Goal: Information Seeking & Learning: Learn about a topic

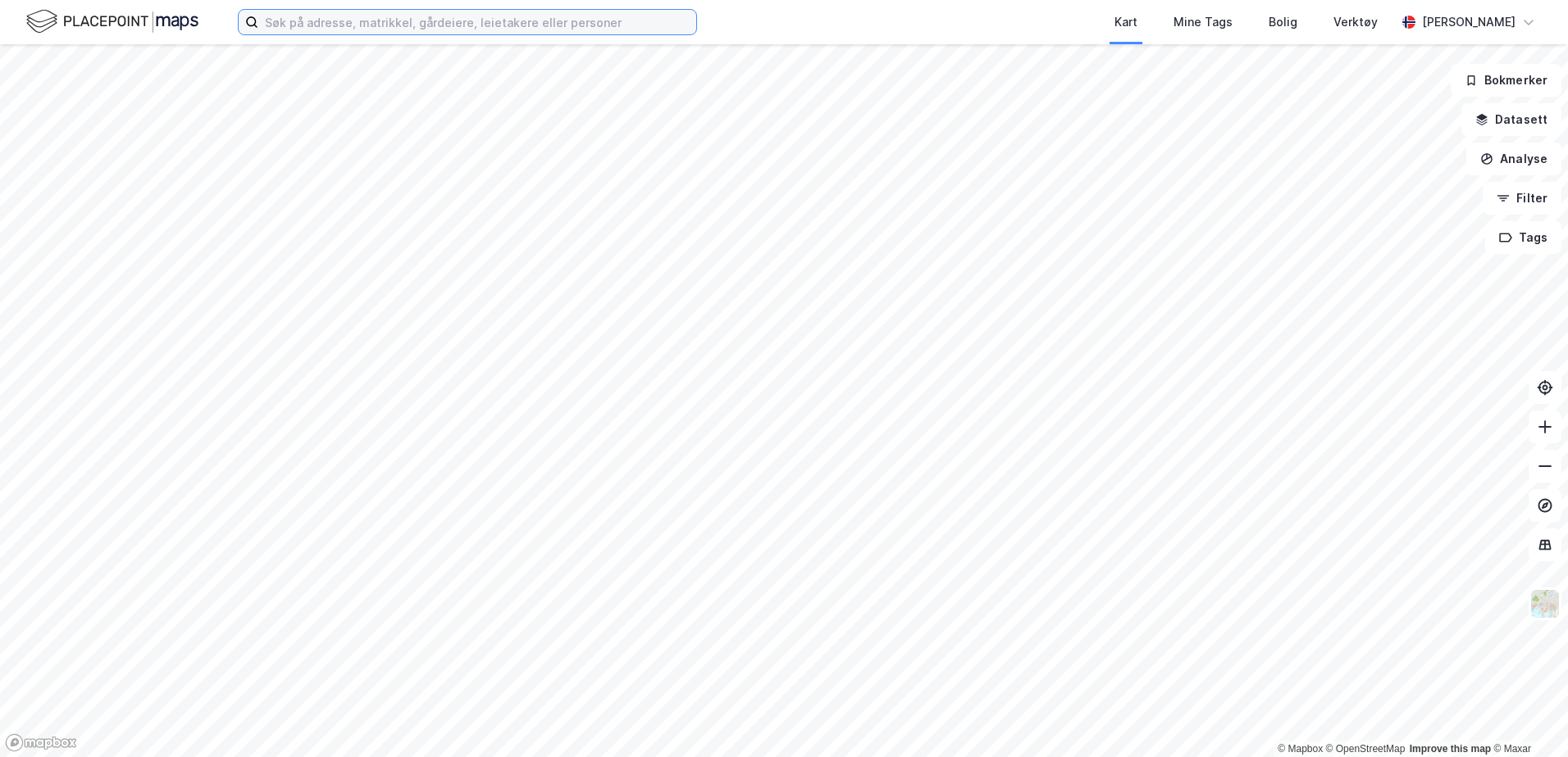
click at [369, 27] on input at bounding box center [477, 22] width 438 height 25
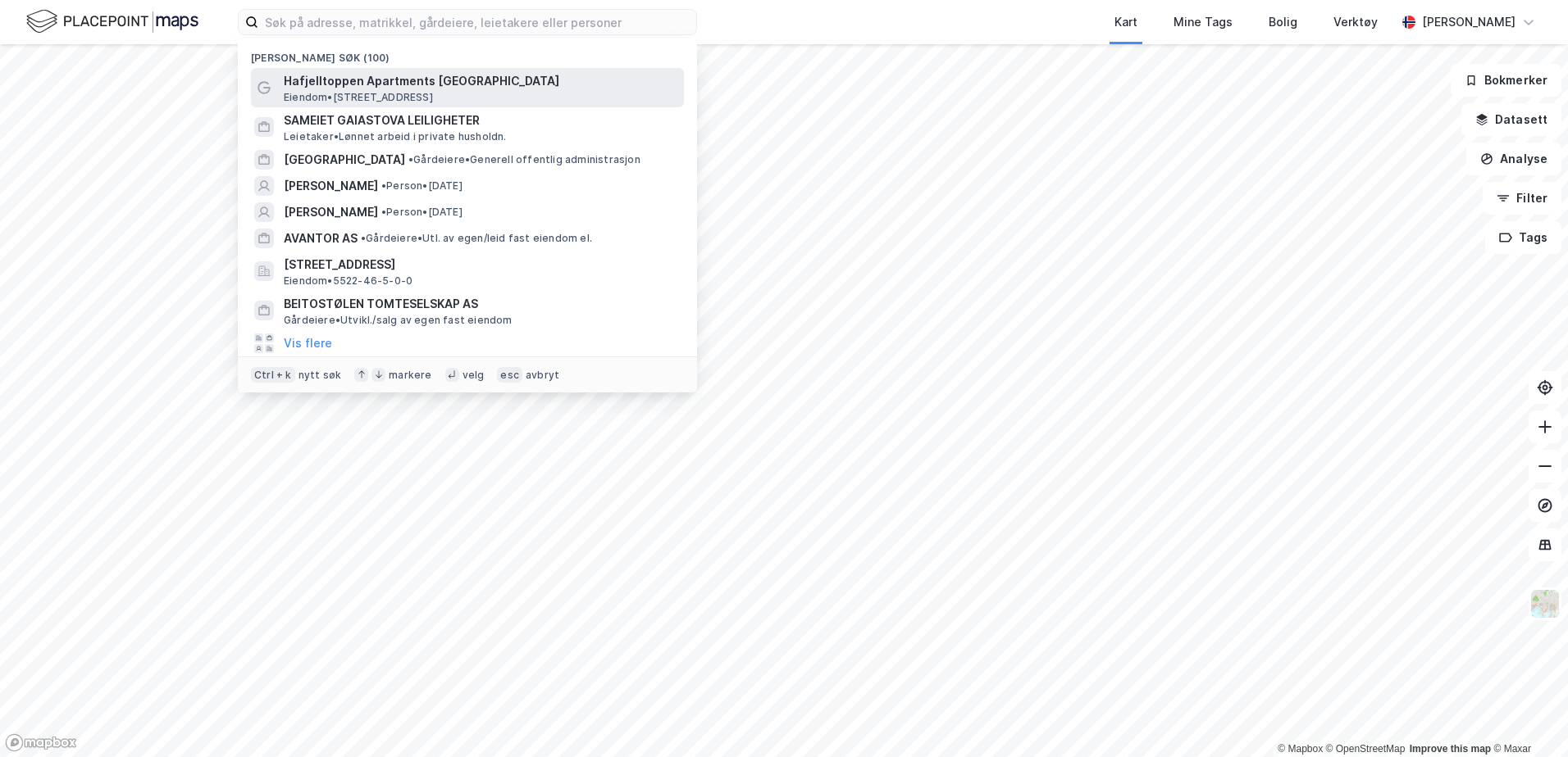
click at [366, 82] on span "Hafjelltoppen Apartments [GEOGRAPHIC_DATA]" at bounding box center [480, 81] width 393 height 19
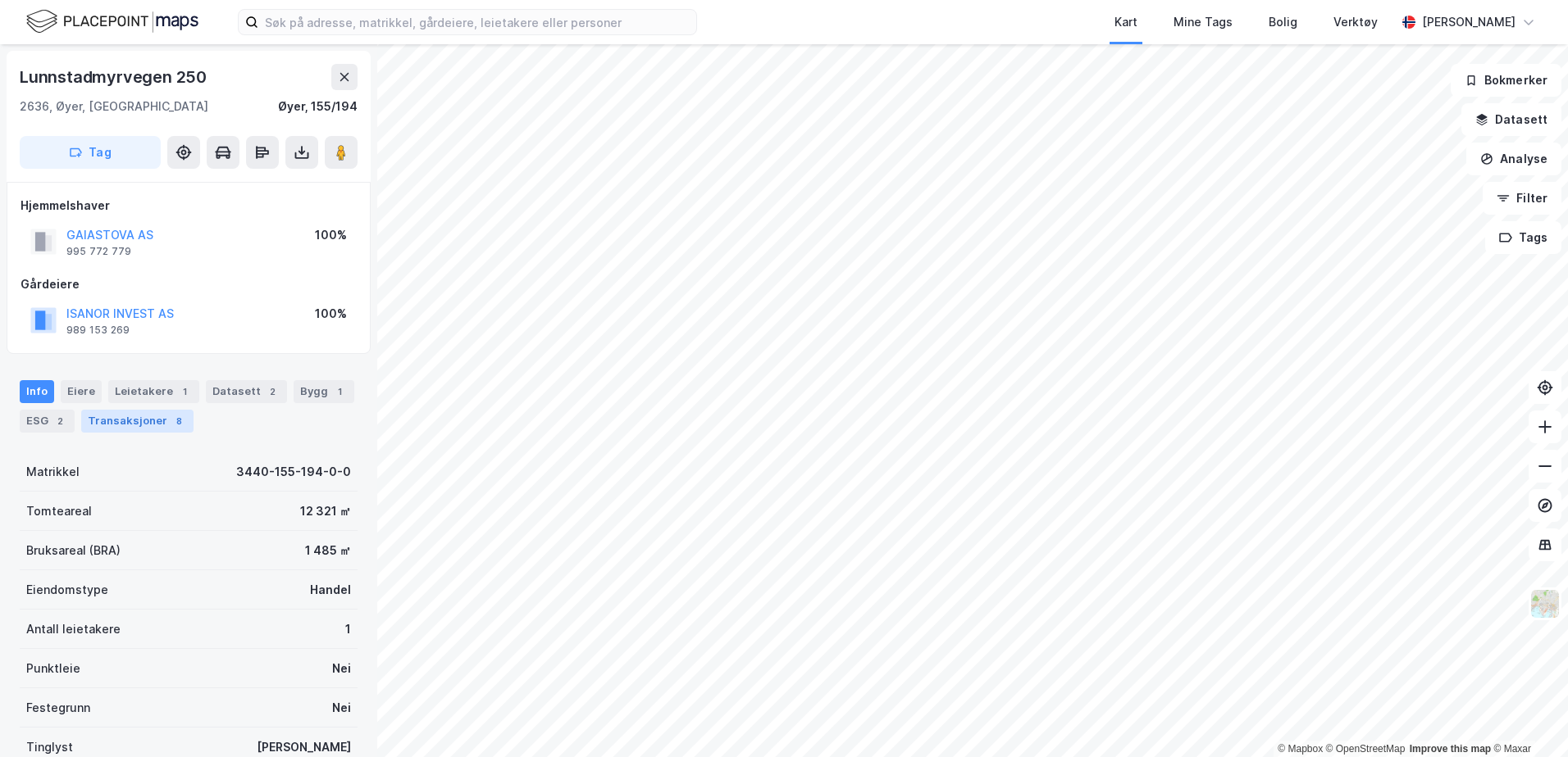
click at [124, 417] on div "Transaksjoner 8" at bounding box center [137, 421] width 113 height 23
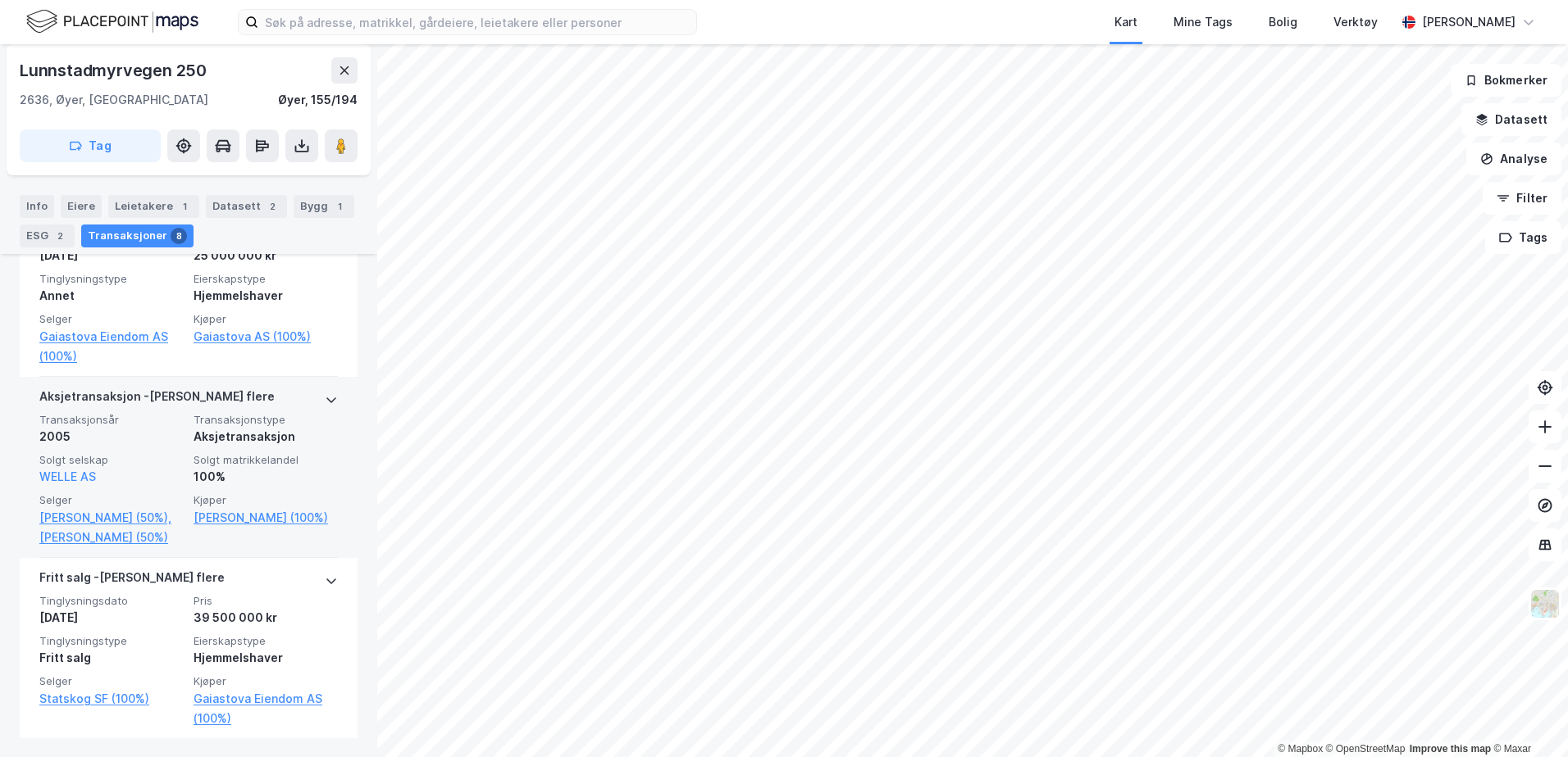
scroll to position [1666, 0]
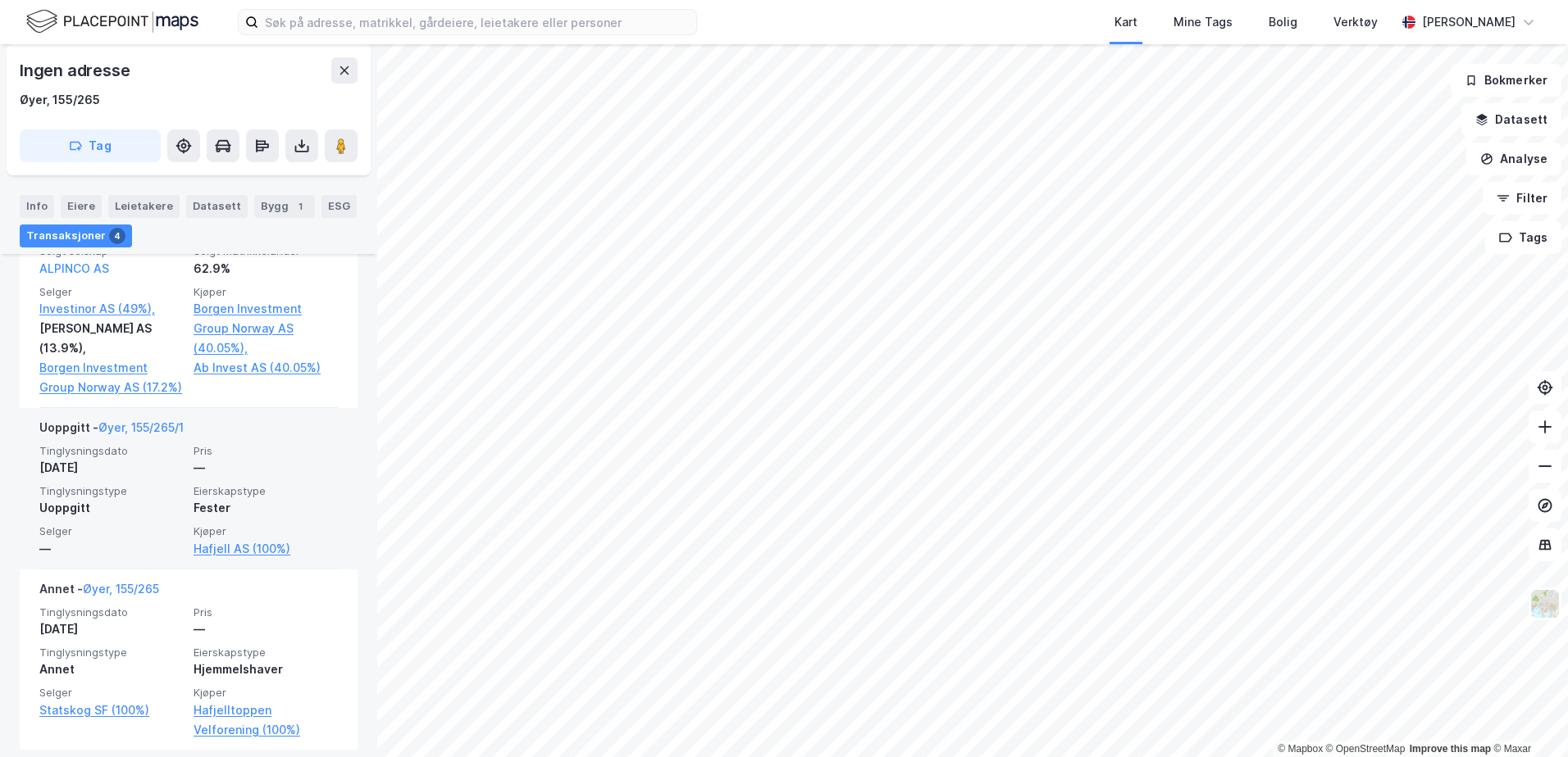
scroll to position [804, 0]
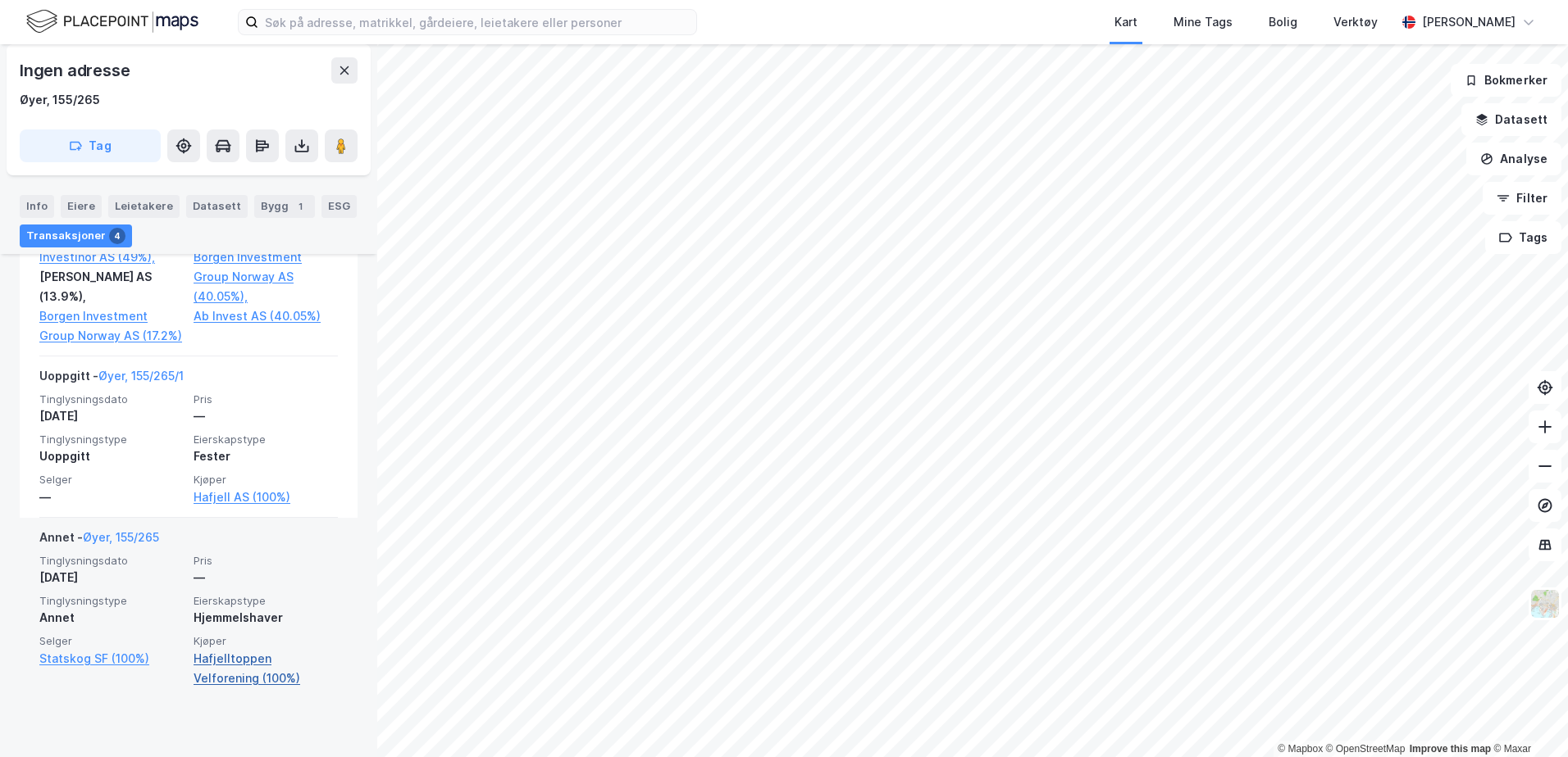
click at [222, 689] on link "Hafjelltoppen Velforening (100%)" at bounding box center [265, 668] width 144 height 39
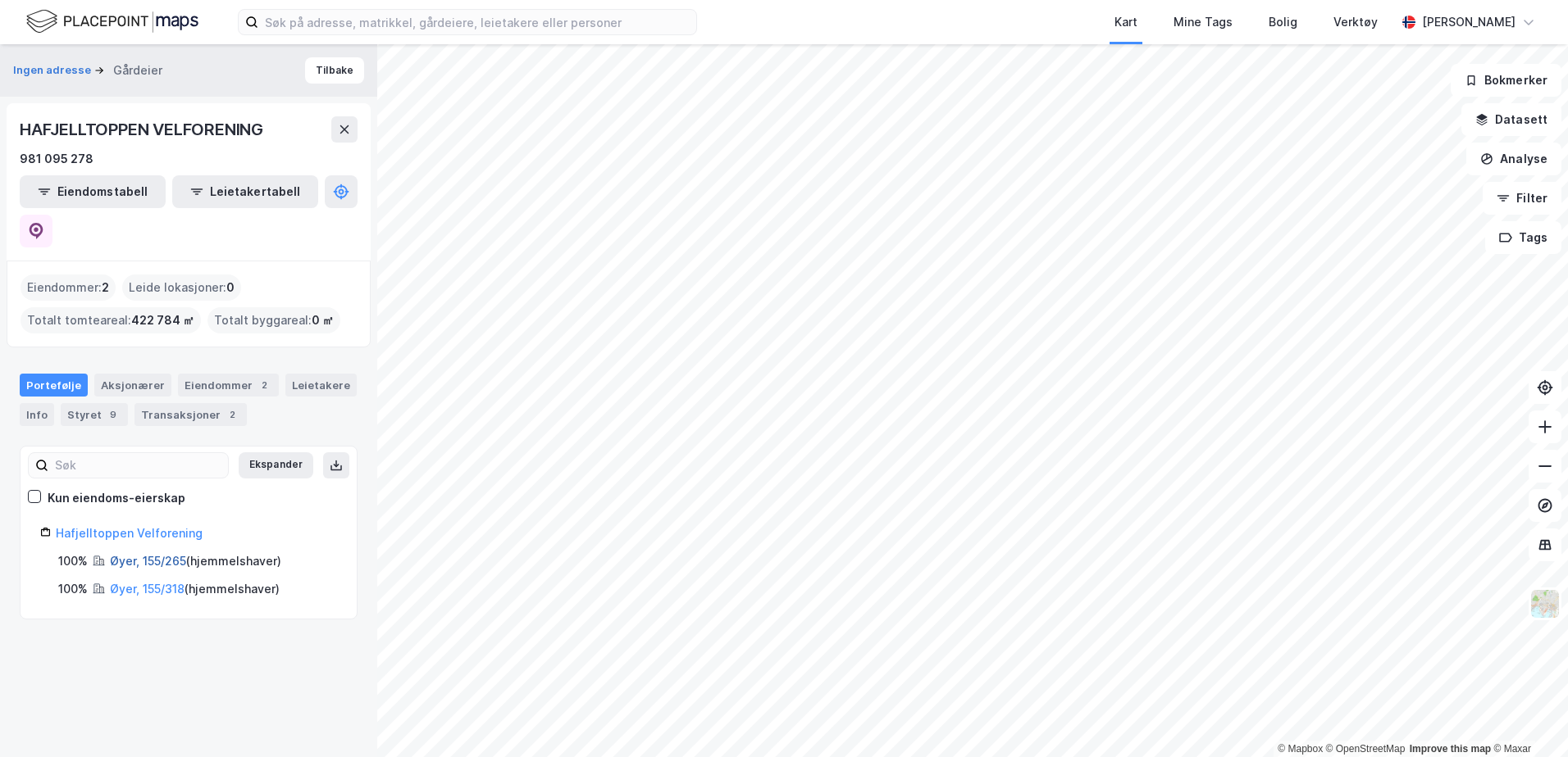
click at [131, 554] on link "Øyer, 155/265" at bounding box center [148, 561] width 76 height 14
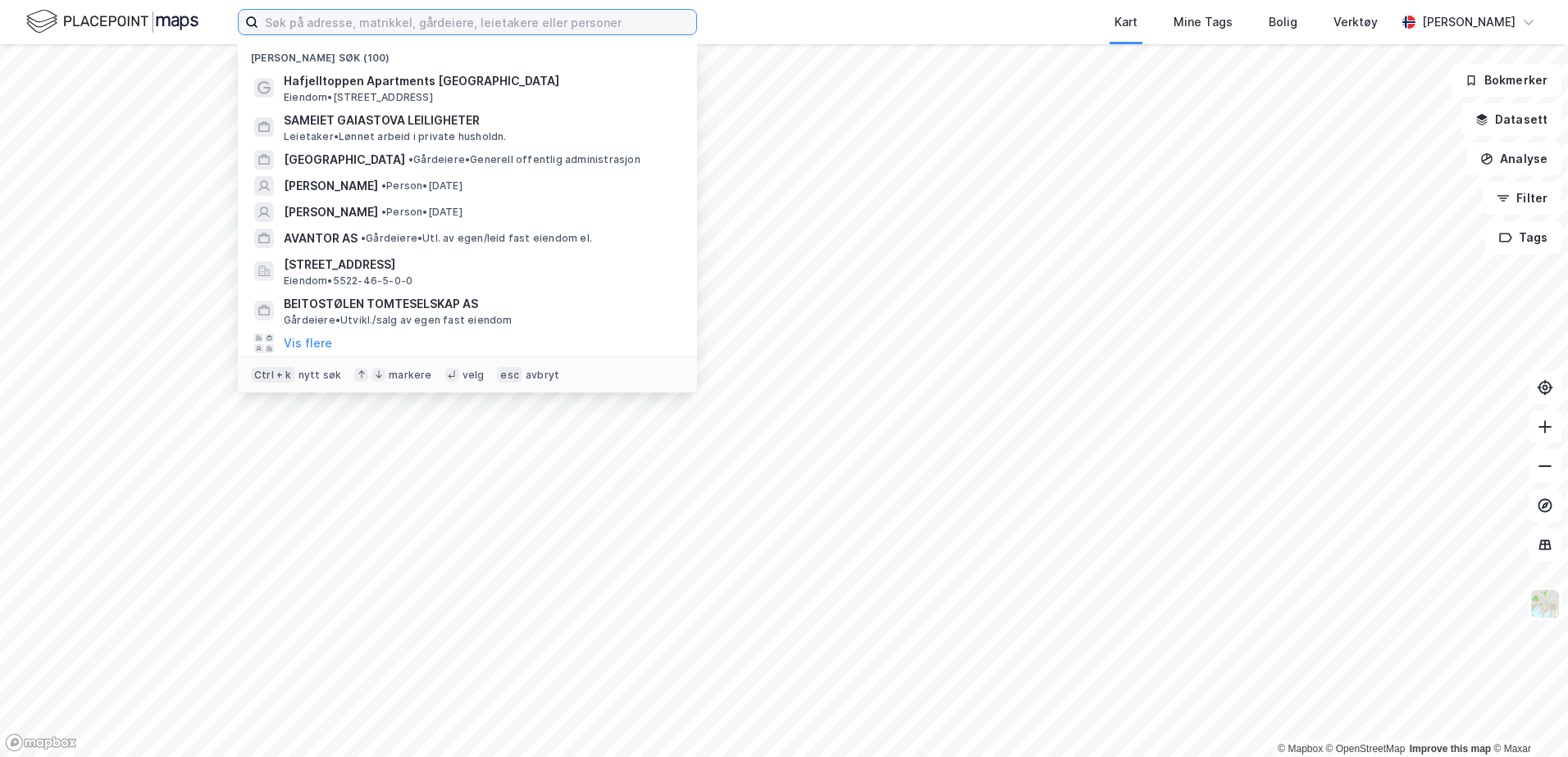
click at [592, 19] on input at bounding box center [477, 22] width 438 height 25
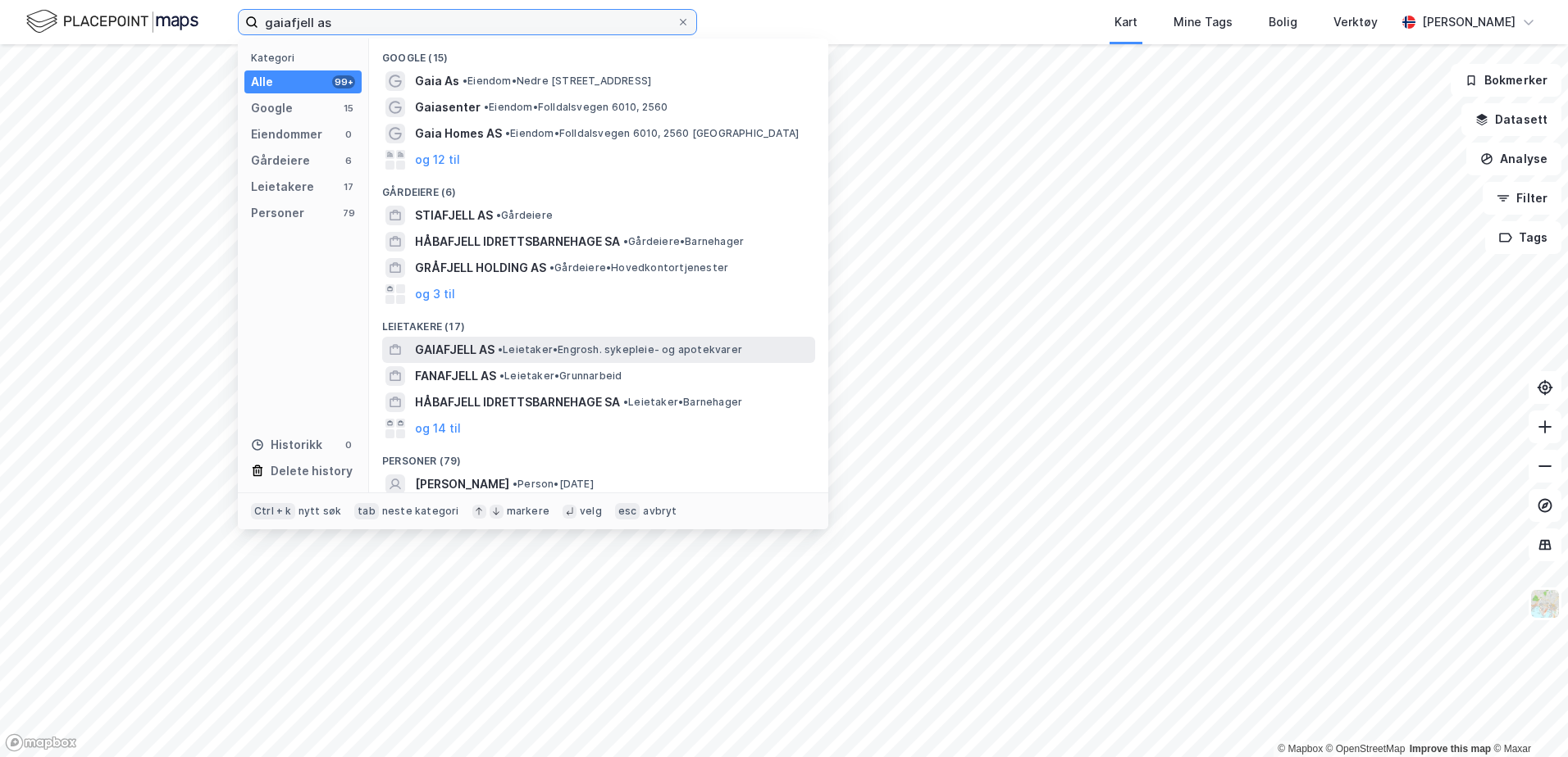
type input "gaiafjell as"
click at [456, 351] on span "GAIAFJELL AS" at bounding box center [454, 350] width 80 height 19
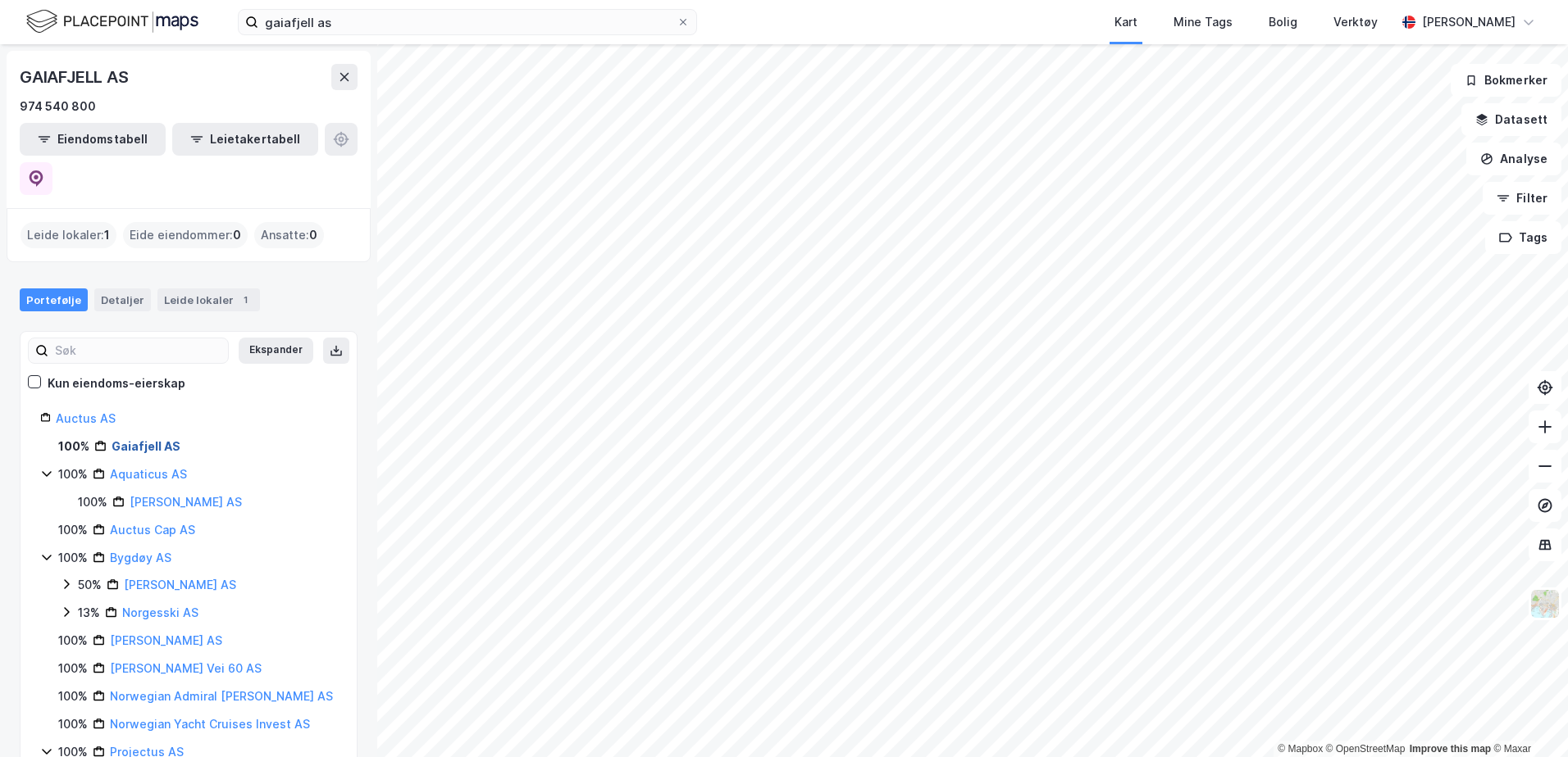
click at [143, 439] on link "Gaiafjell AS" at bounding box center [146, 446] width 69 height 14
click at [155, 439] on link "Gaiafjell AS" at bounding box center [146, 446] width 69 height 14
click at [156, 439] on link "Gaiafjell AS" at bounding box center [146, 446] width 69 height 14
click at [180, 289] on div "Leide lokaler 1" at bounding box center [209, 300] width 103 height 23
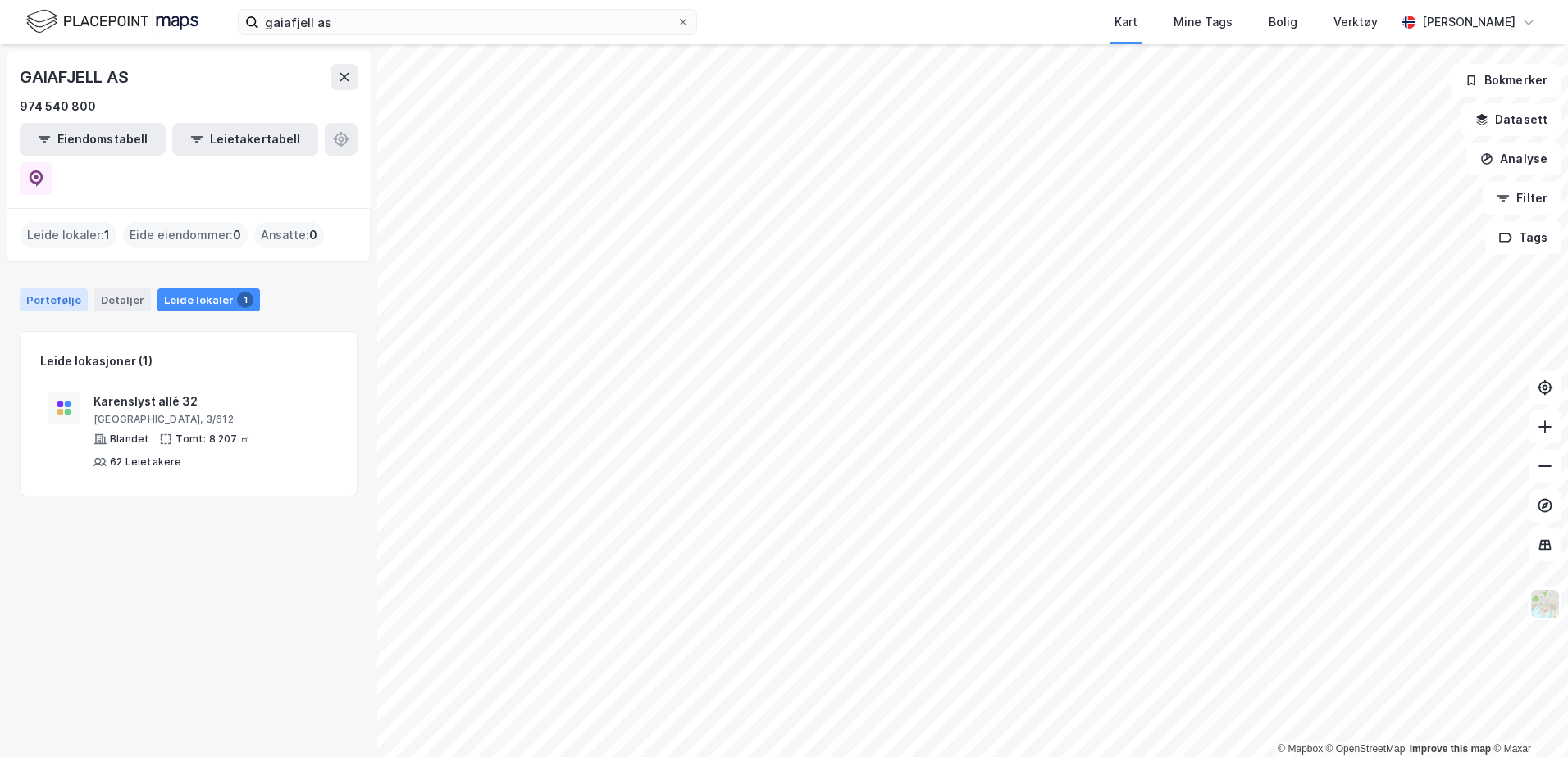
click at [45, 289] on div "Portefølje" at bounding box center [53, 300] width 68 height 23
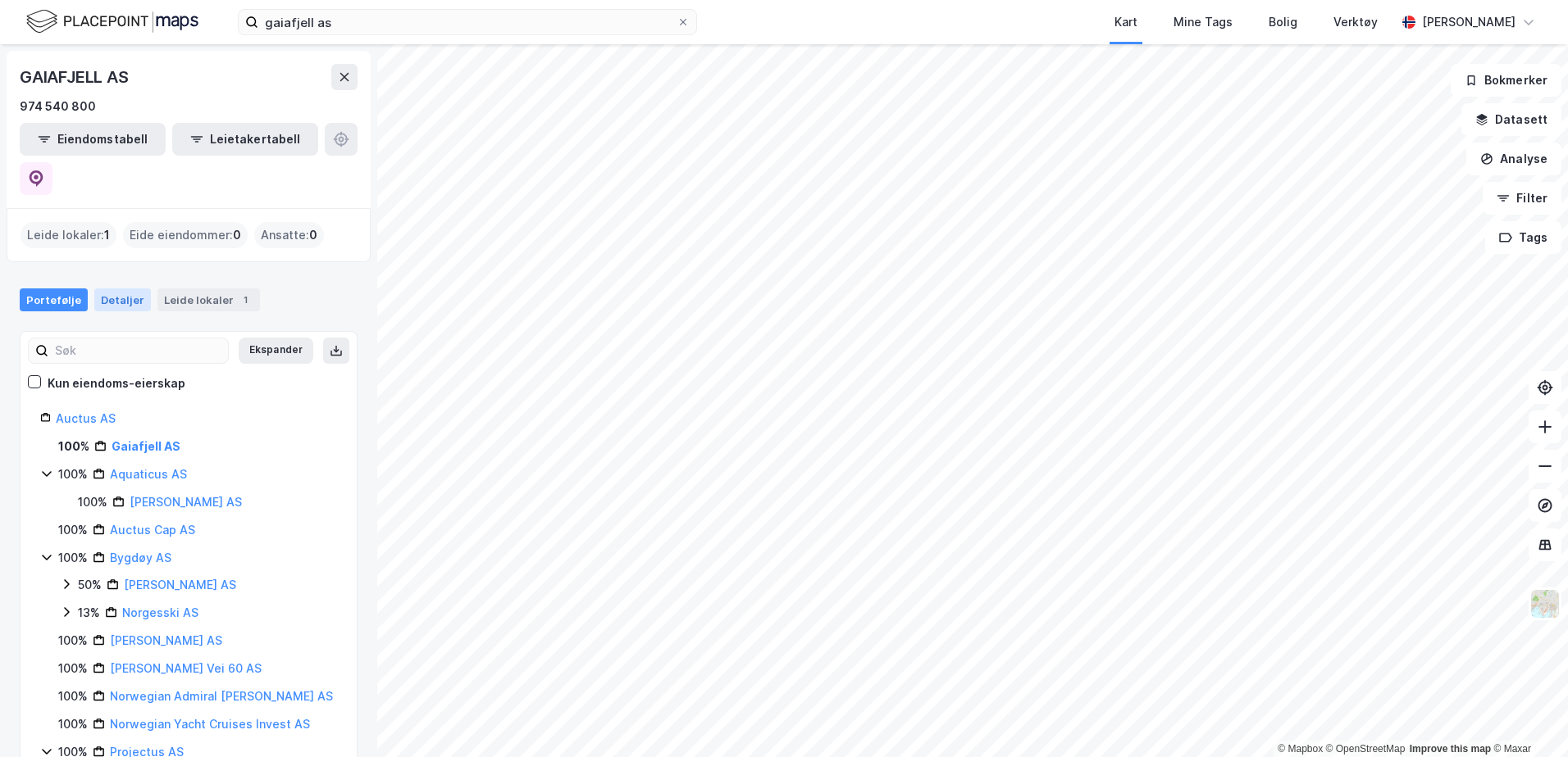
click at [115, 289] on div "Detaljer" at bounding box center [122, 300] width 57 height 23
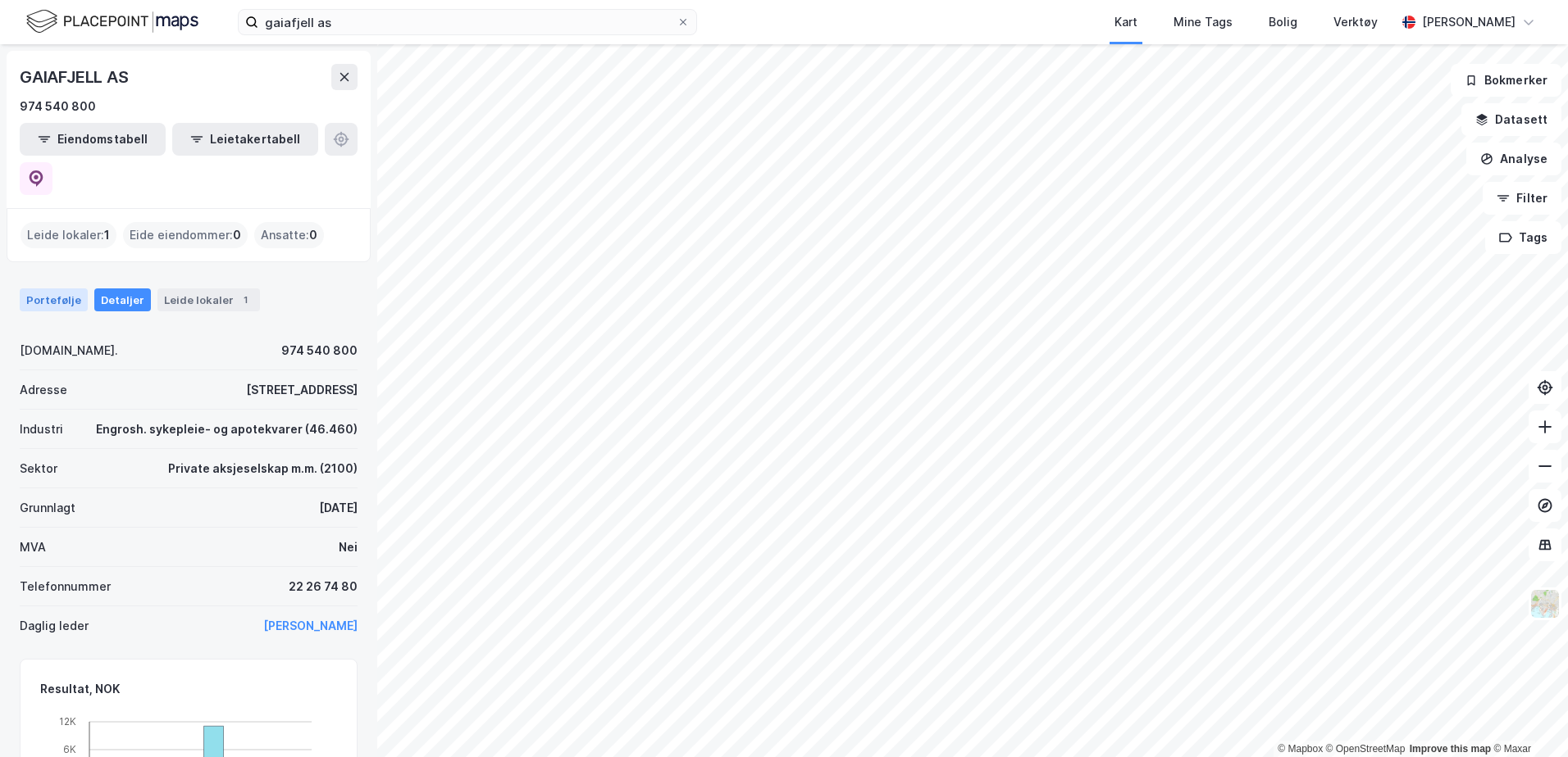
click at [49, 289] on div "Portefølje" at bounding box center [53, 300] width 68 height 23
